Goal: Find specific page/section: Find specific page/section

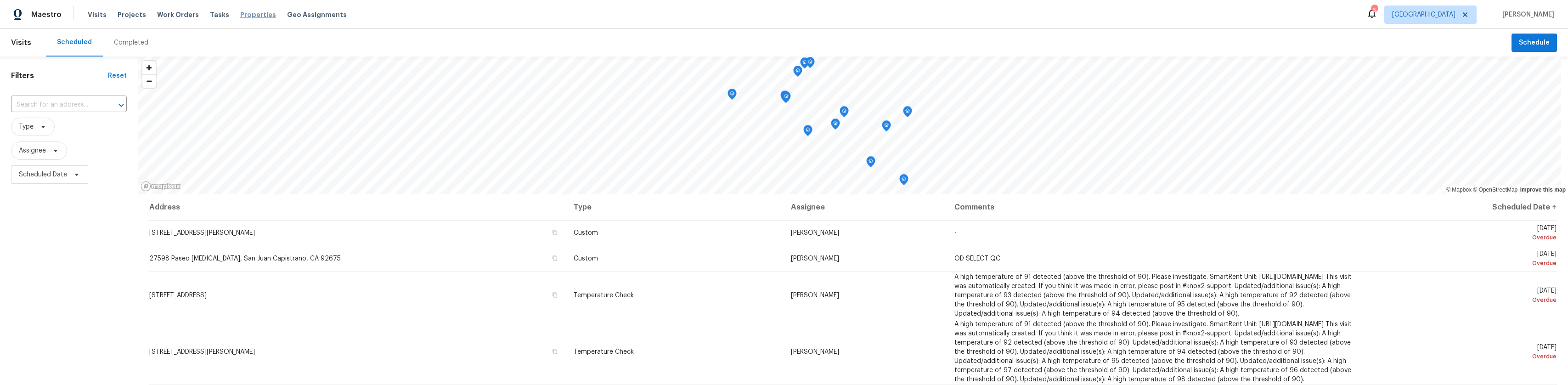
click at [250, 19] on span "Properties" at bounding box center [258, 15] width 36 height 9
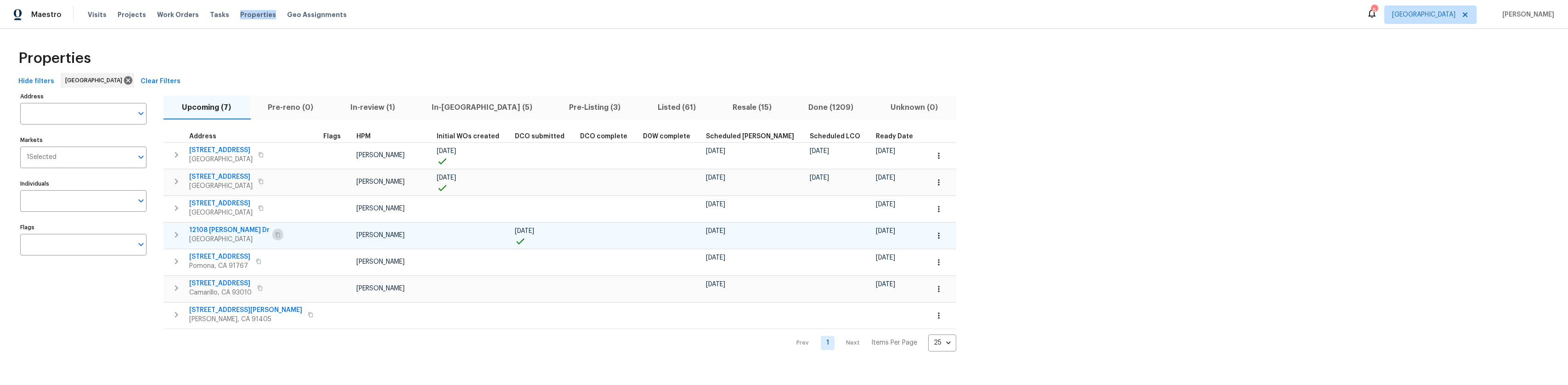
click at [276, 232] on icon "button" at bounding box center [278, 235] width 5 height 5
click at [461, 108] on span "In-reno (5)" at bounding box center [481, 107] width 126 height 13
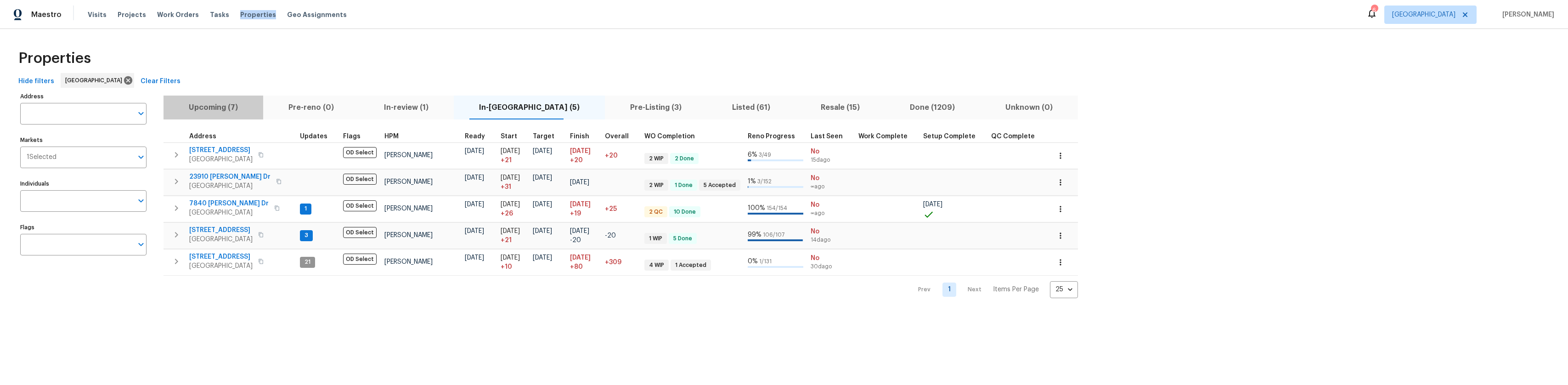
click at [236, 104] on span "Upcoming (7)" at bounding box center [214, 107] width 89 height 13
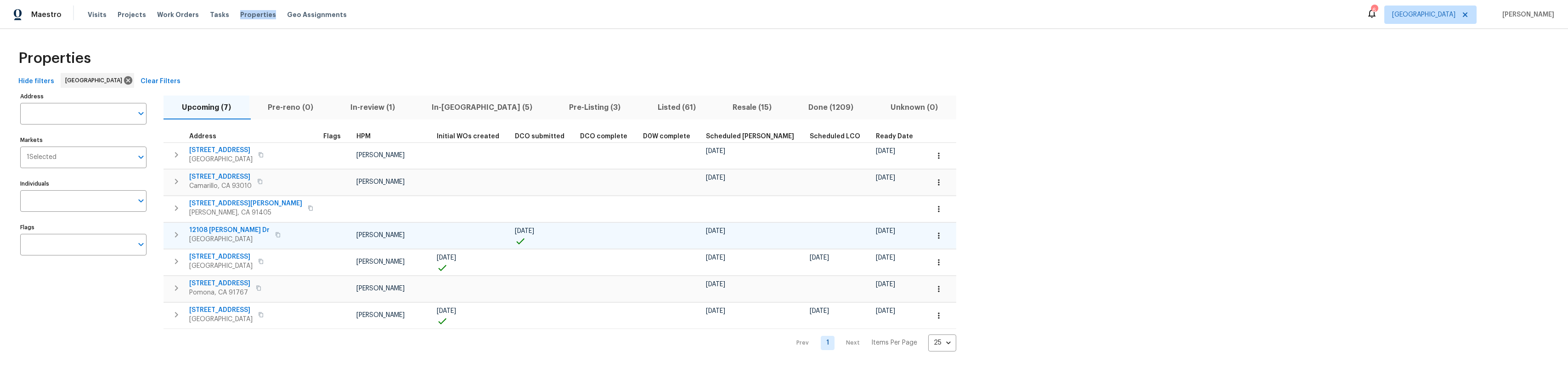
click at [226, 229] on span "12108 Muriel Dr" at bounding box center [229, 230] width 80 height 9
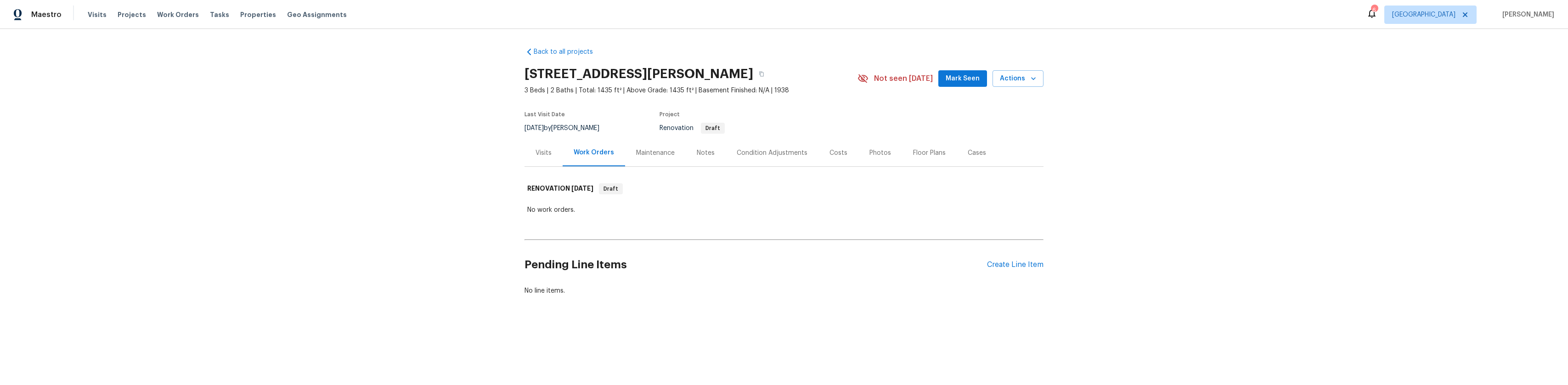
click at [785, 154] on div "Condition Adjustments" at bounding box center [772, 153] width 71 height 9
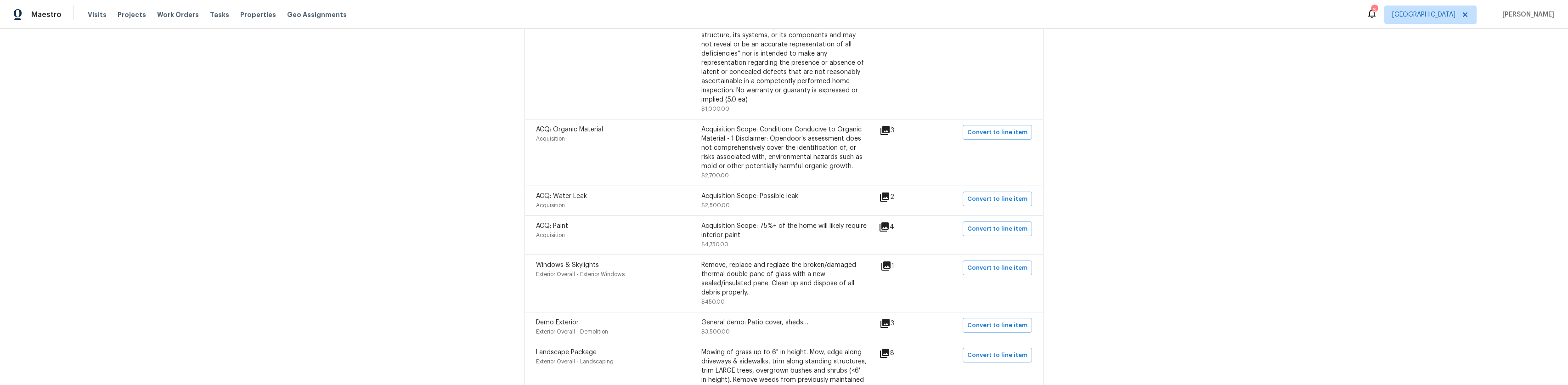
scroll to position [506, 0]
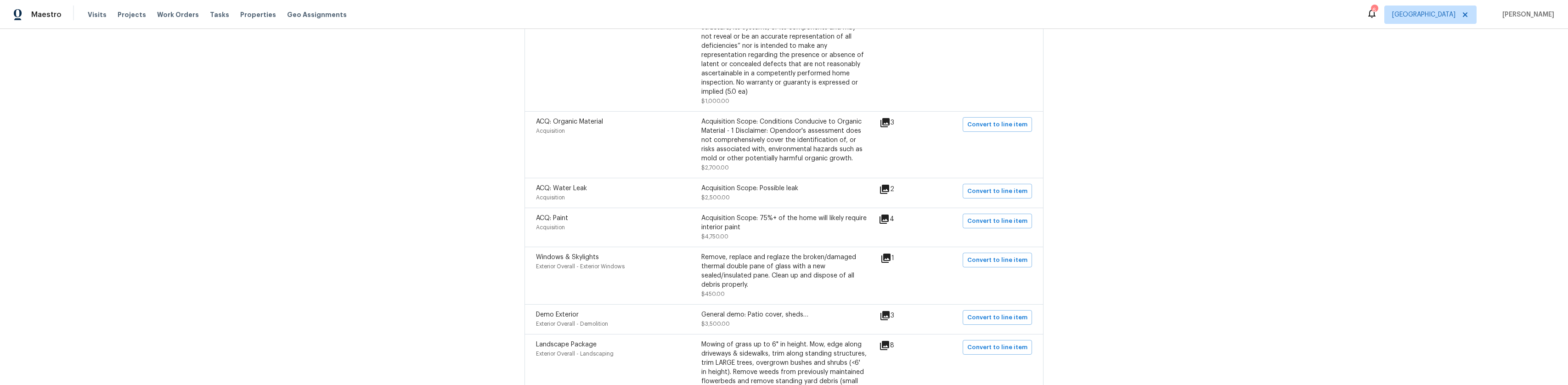
click at [889, 118] on icon at bounding box center [884, 122] width 9 height 9
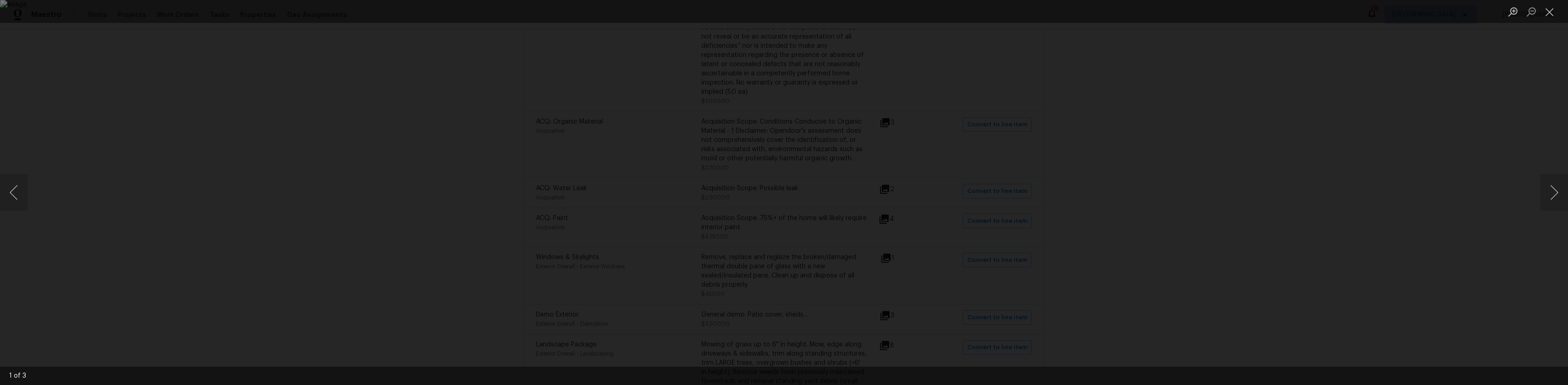
click at [1135, 150] on div "Lightbox" at bounding box center [784, 192] width 1568 height 385
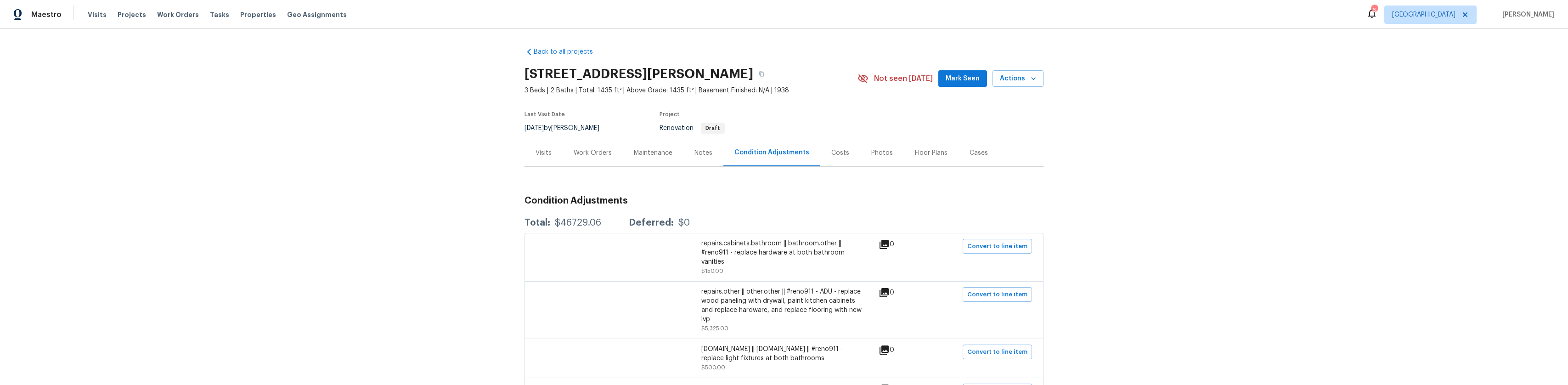
scroll to position [0, 0]
click at [831, 157] on div "Costs" at bounding box center [840, 153] width 18 height 9
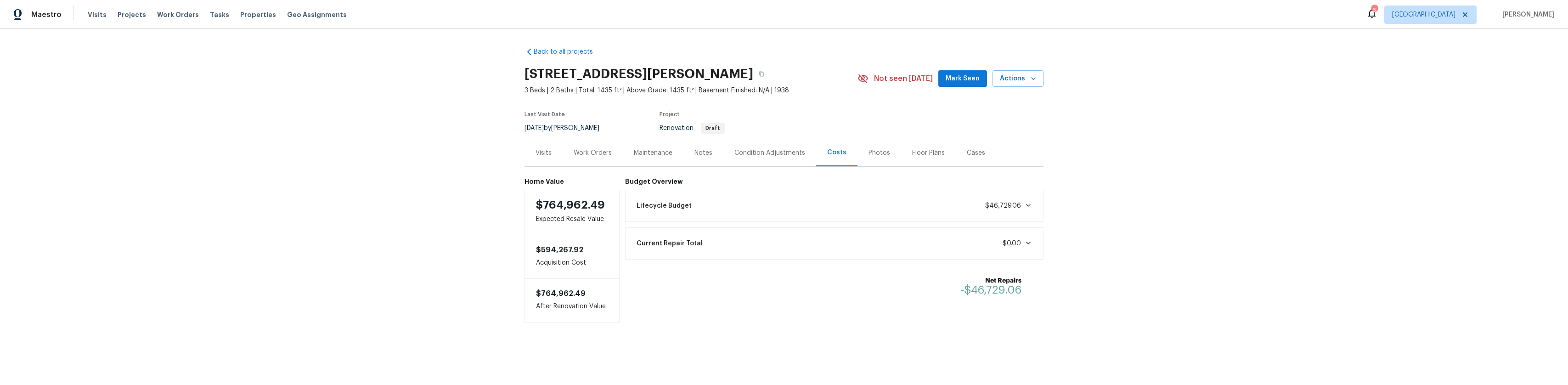
click at [701, 161] on div "Notes" at bounding box center [704, 153] width 40 height 27
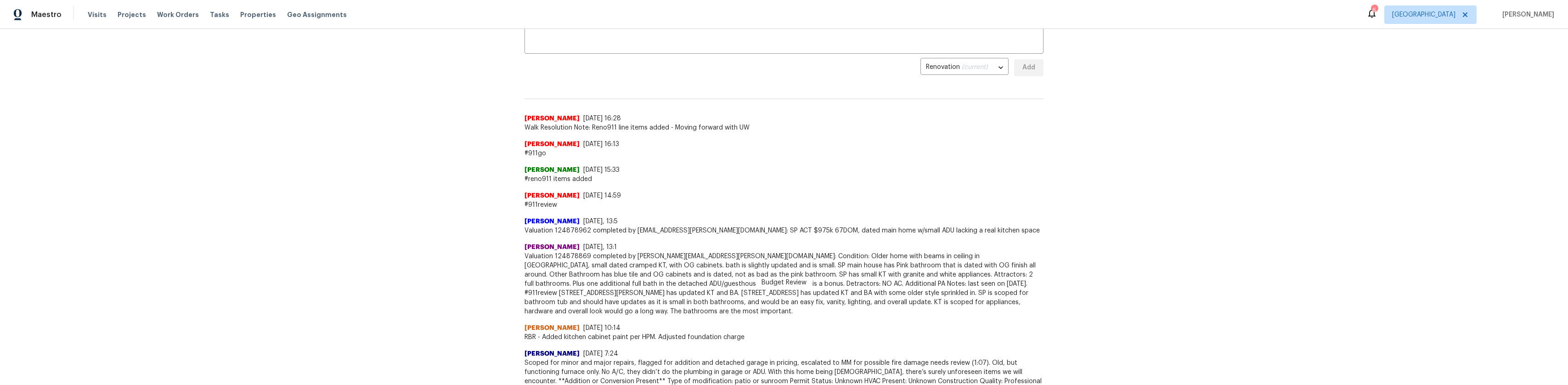
scroll to position [184, 0]
